Goal: Task Accomplishment & Management: Manage account settings

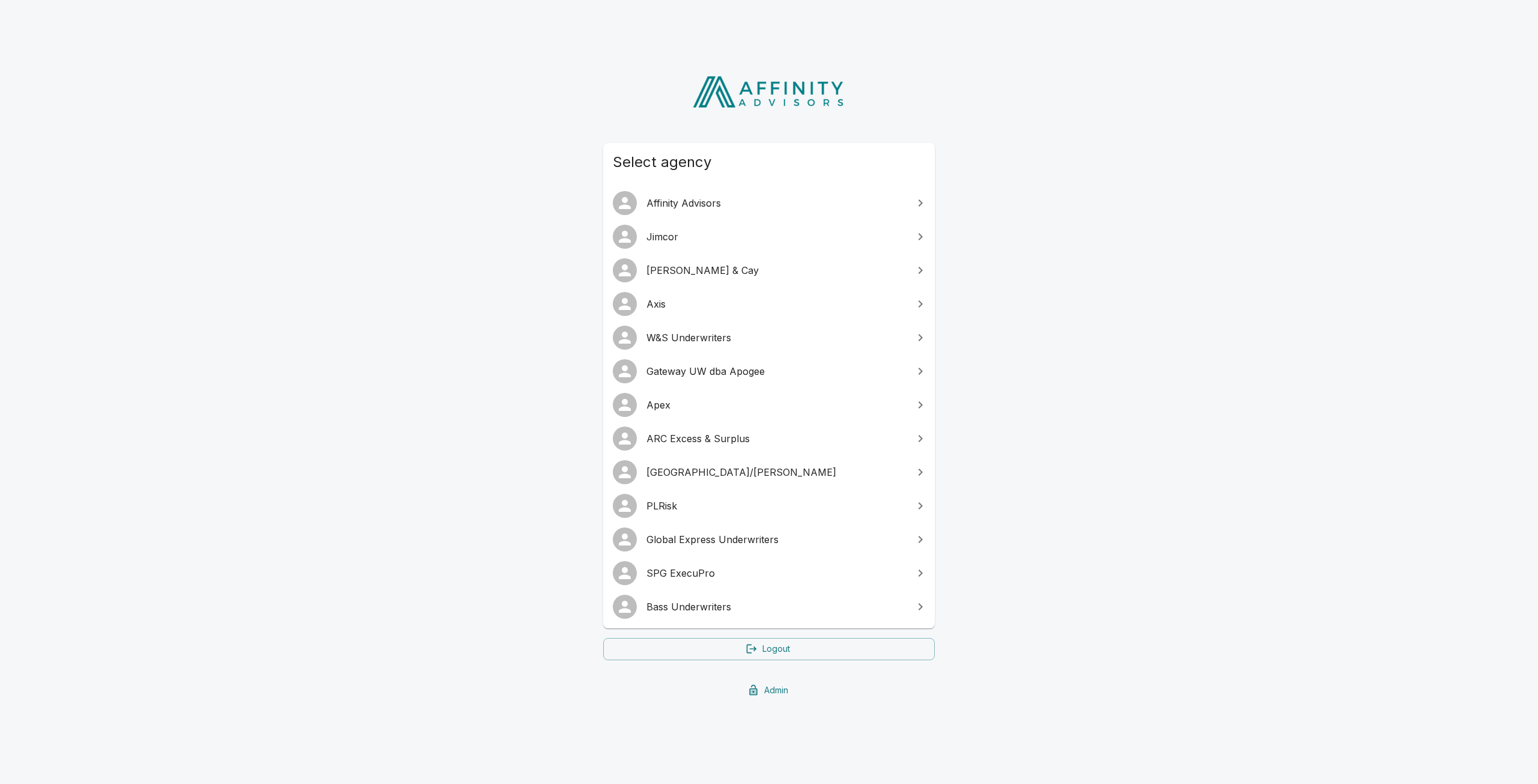
click at [770, 693] on link "Admin" at bounding box center [769, 690] width 332 height 22
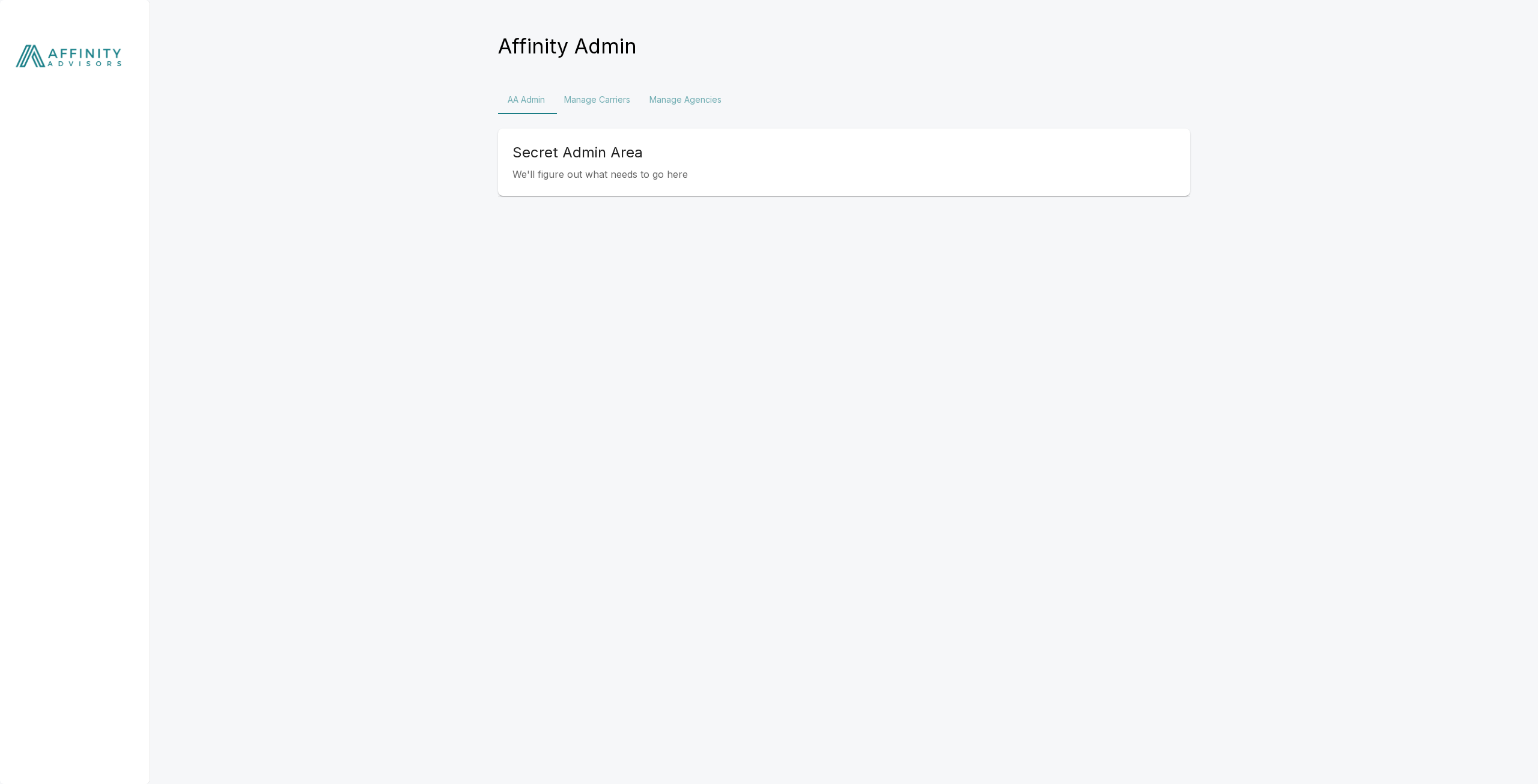
click at [598, 101] on button "Manage Carriers" at bounding box center [597, 99] width 85 height 29
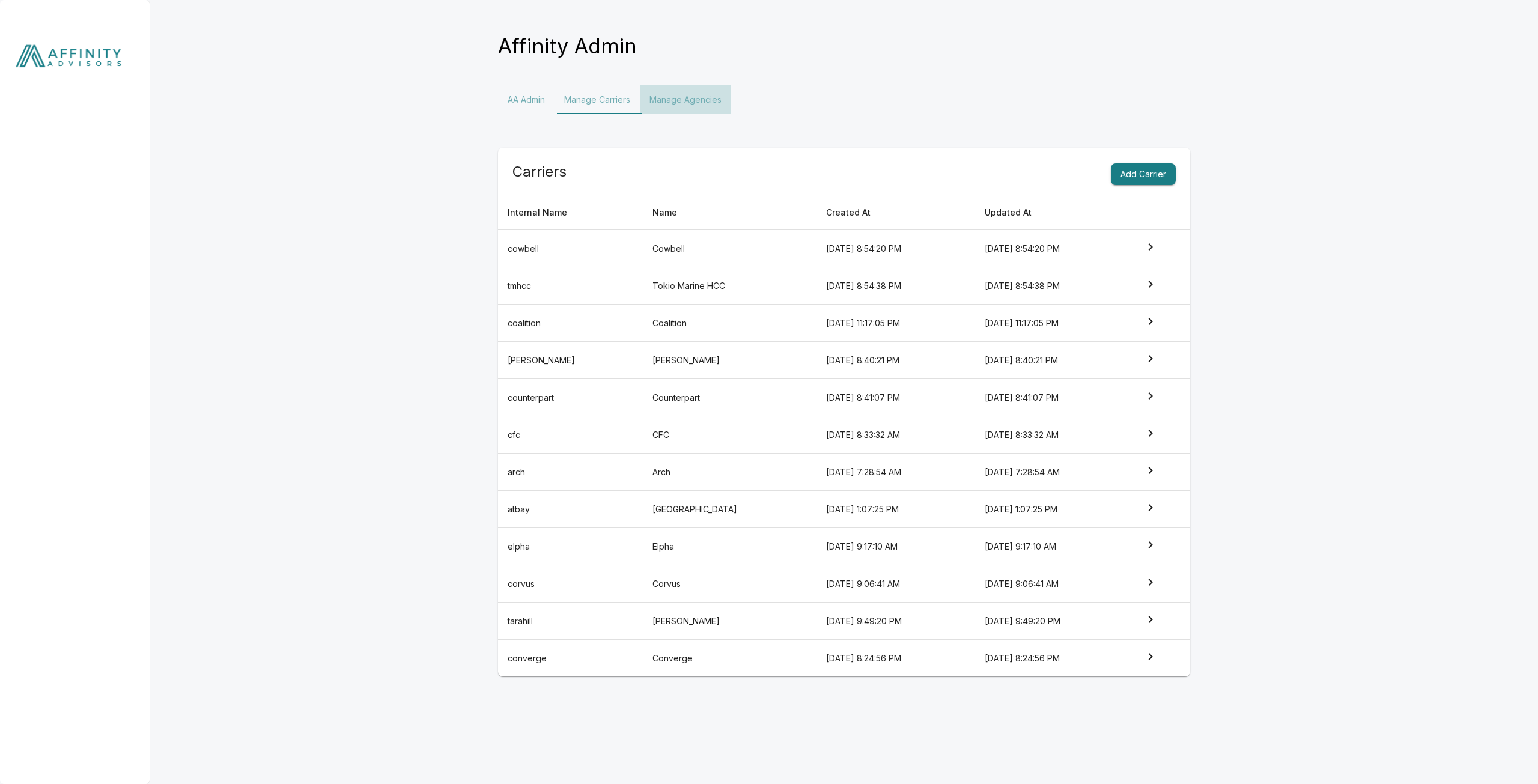
click at [674, 106] on button "Manage Agencies" at bounding box center [686, 99] width 92 height 29
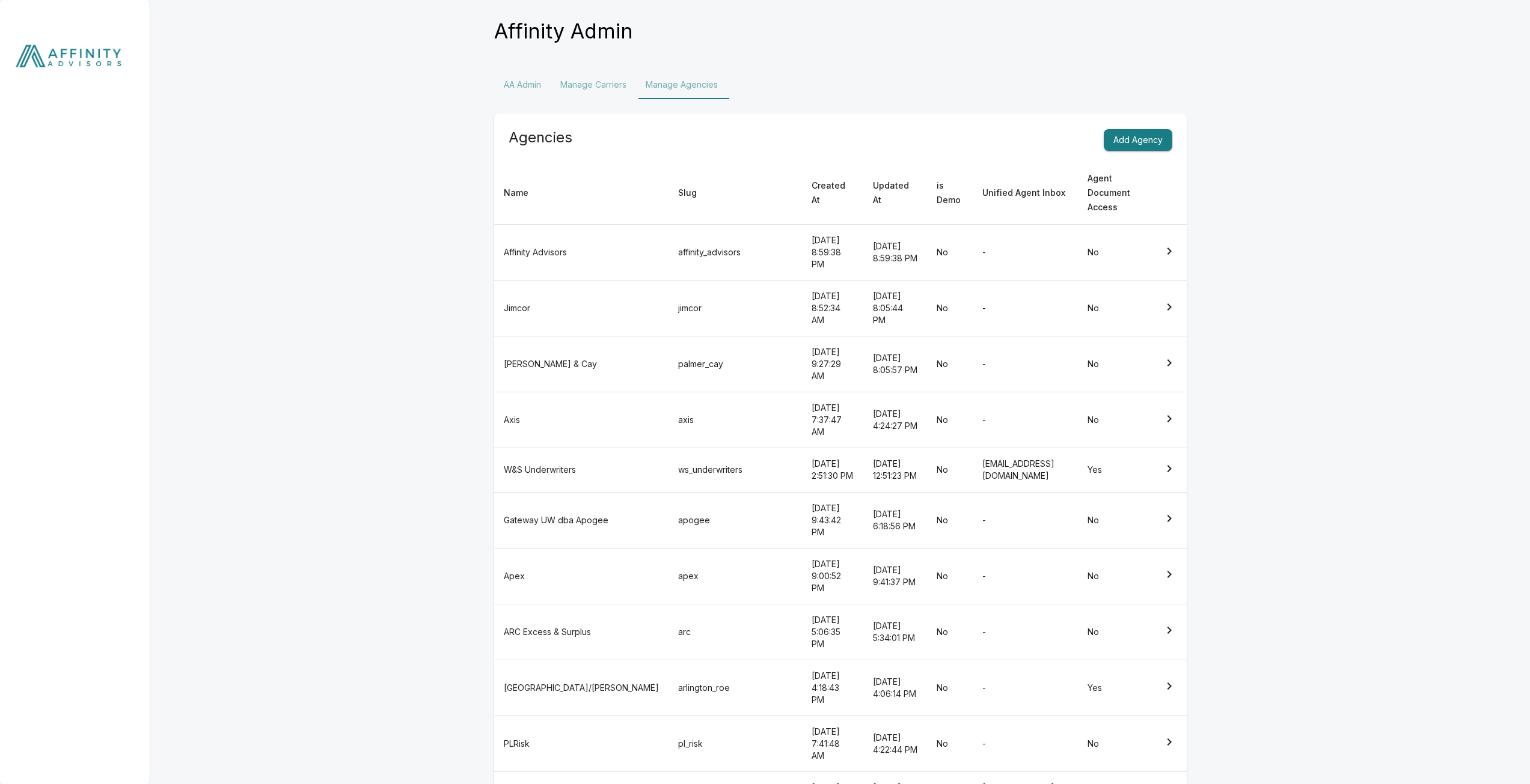
scroll to position [41, 0]
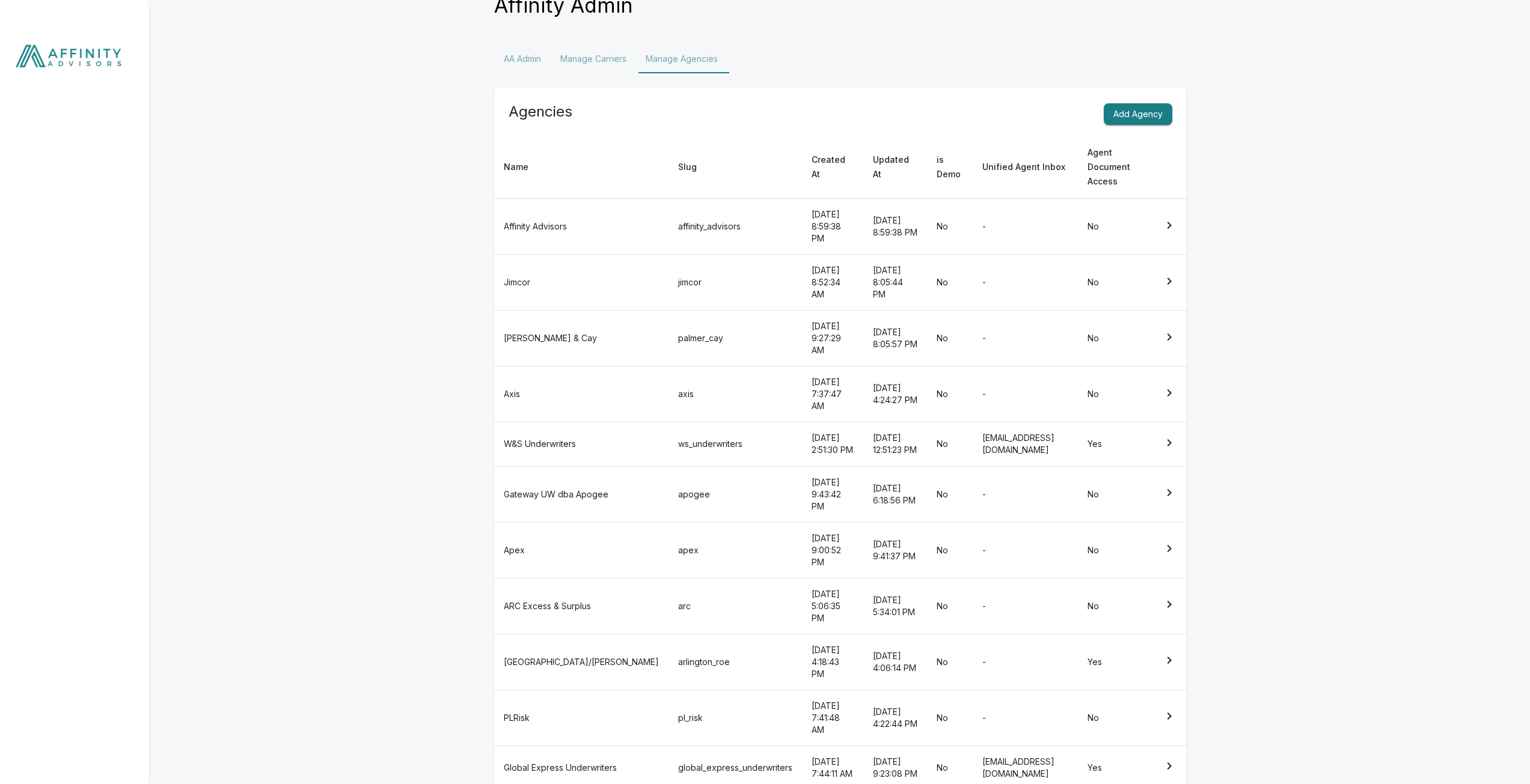
click at [540, 634] on td "[GEOGRAPHIC_DATA]/[PERSON_NAME]" at bounding box center [581, 661] width 174 height 56
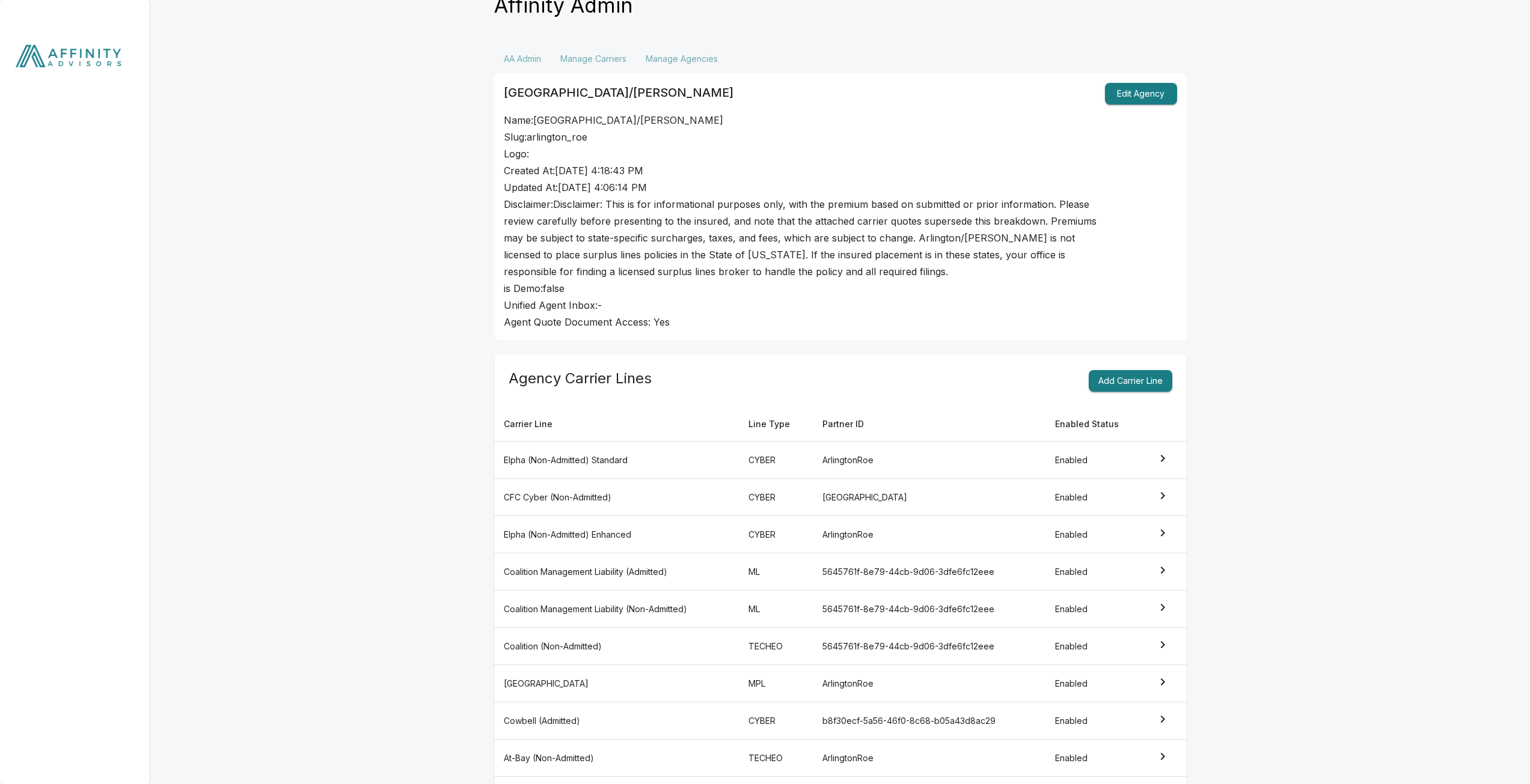
click at [1143, 93] on button "Edit Agency" at bounding box center [1141, 94] width 72 height 22
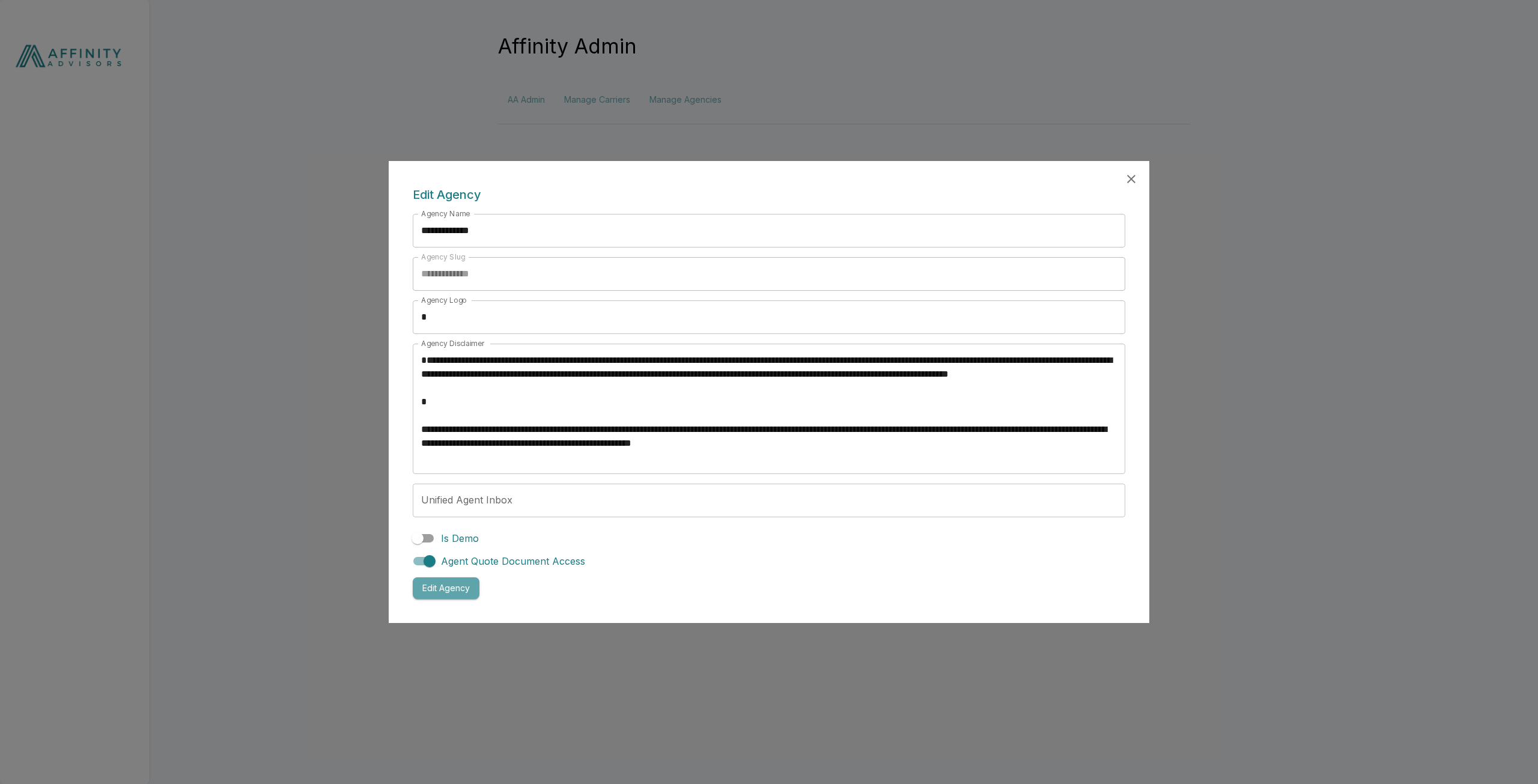
click at [432, 592] on button "Edit Agency" at bounding box center [446, 588] width 66 height 22
click at [1133, 185] on icon "button" at bounding box center [1131, 179] width 14 height 14
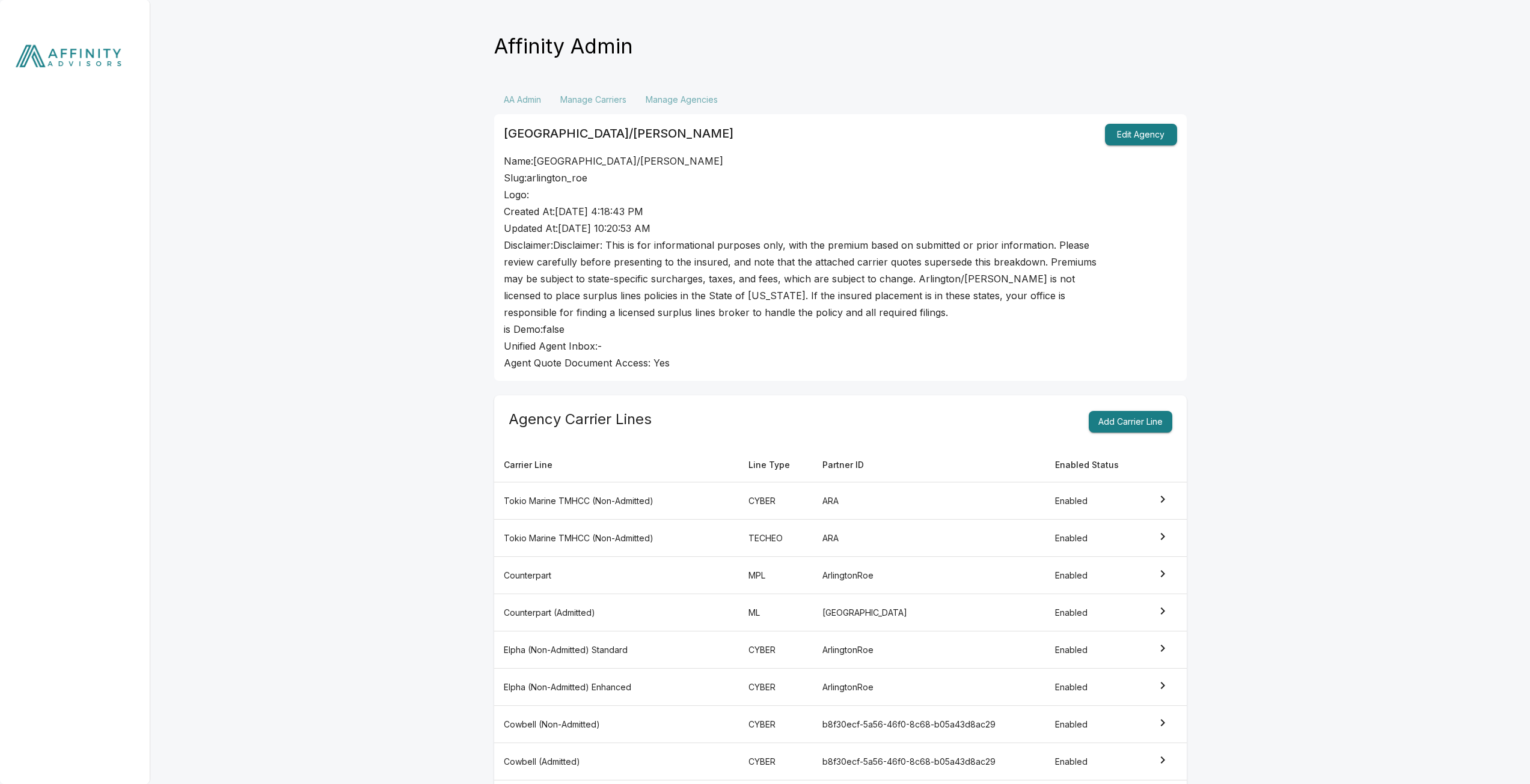
click at [75, 64] on img at bounding box center [75, 59] width 150 height 117
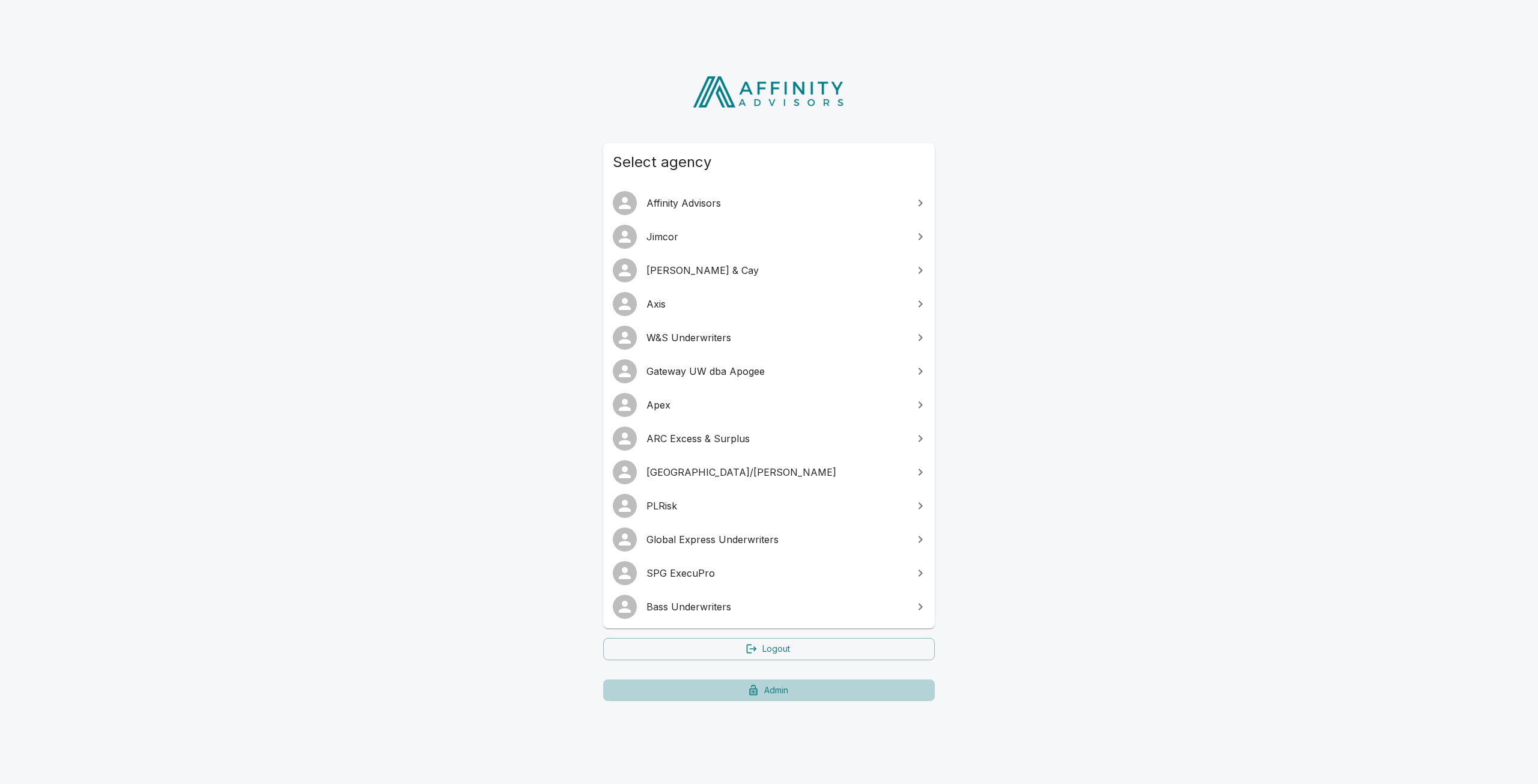
click at [741, 698] on link "Admin" at bounding box center [769, 690] width 332 height 22
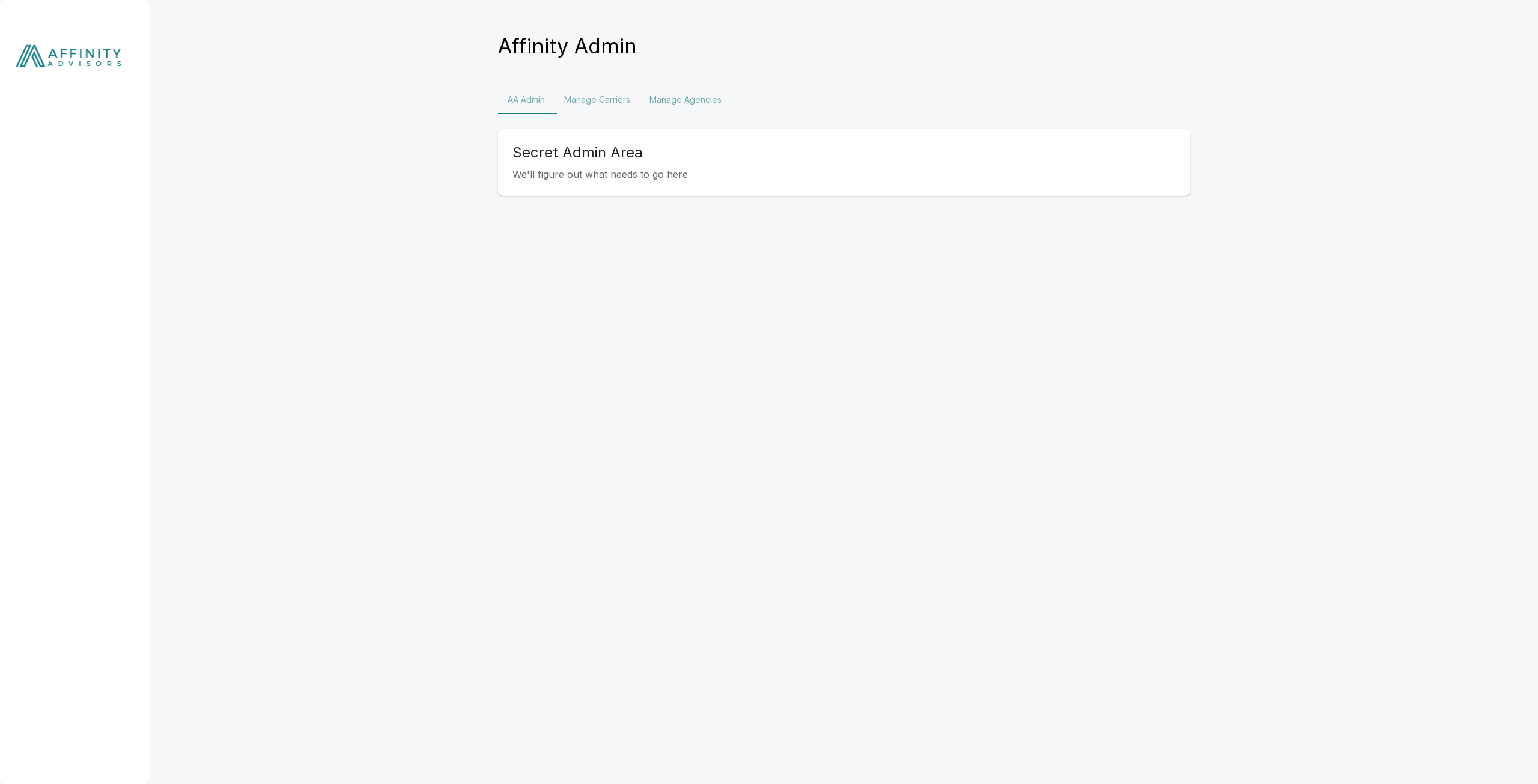
click at [688, 99] on button "Manage Agencies" at bounding box center [686, 99] width 92 height 29
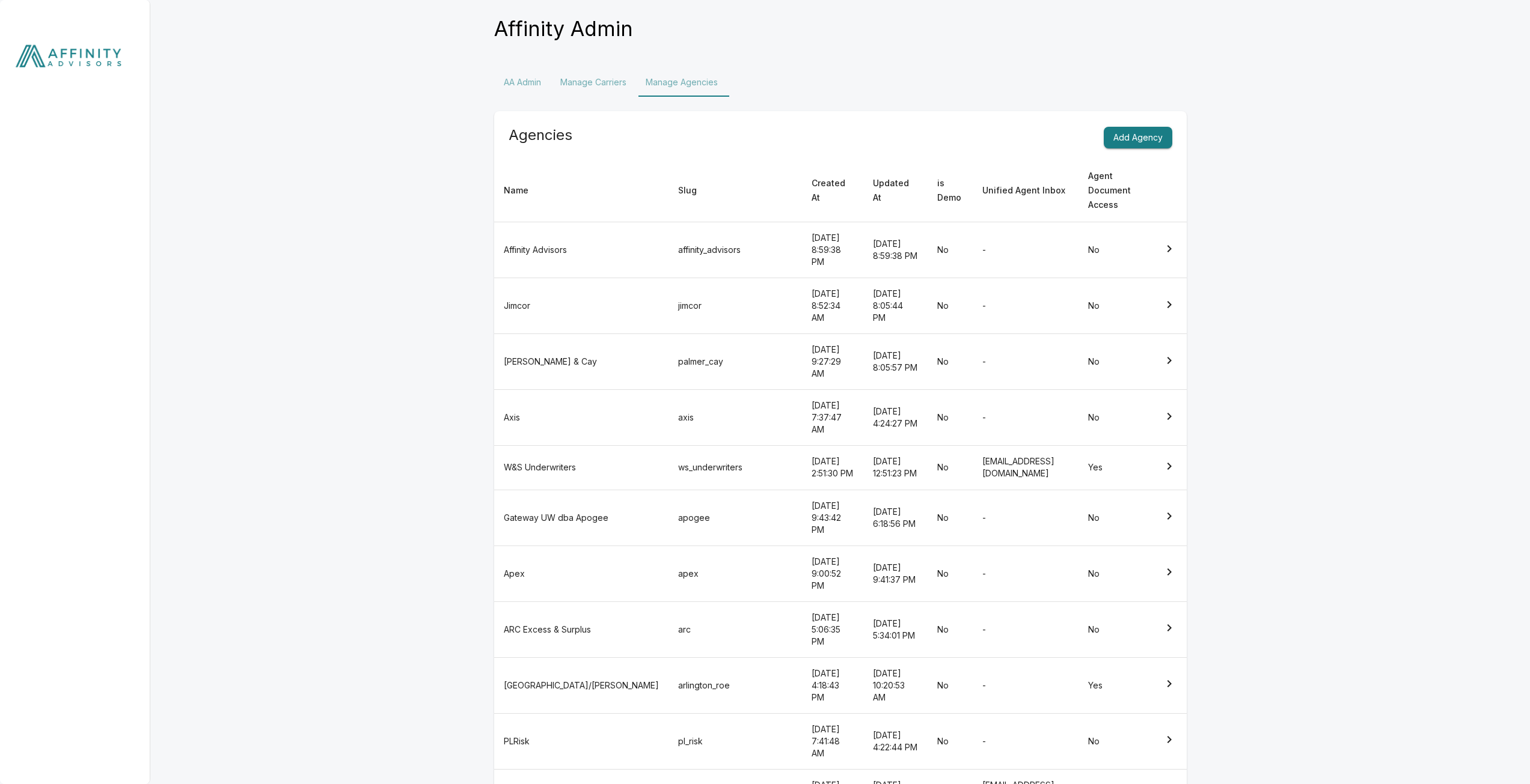
scroll to position [41, 0]
